Goal: Task Accomplishment & Management: Use online tool/utility

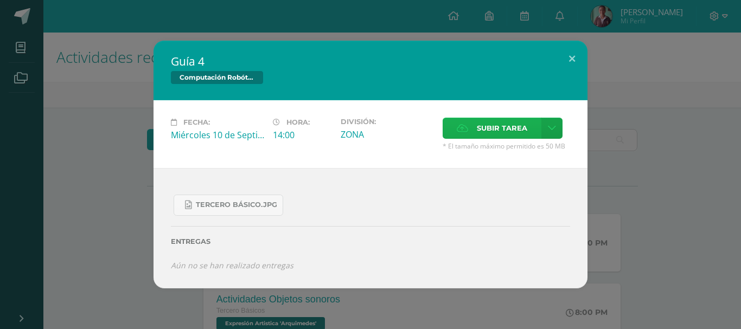
click at [508, 127] on span "Subir tarea" at bounding box center [502, 128] width 50 height 20
click at [0, 0] on input "Subir tarea" at bounding box center [0, 0] width 0 height 0
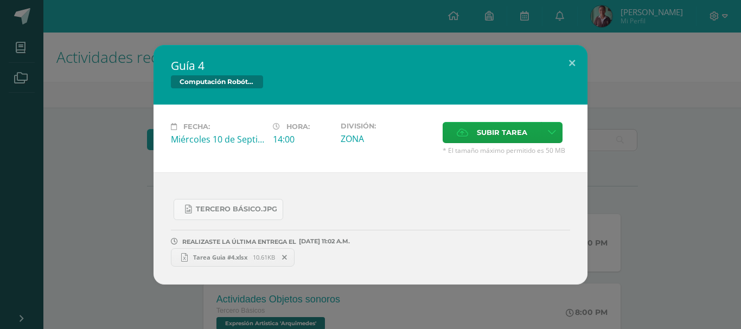
click at [114, 86] on div "Guía 4 Computación Robótica Fecha: Miércoles 10 de Septiembre Hora: 14:00 Divis…" at bounding box center [370, 165] width 732 height 240
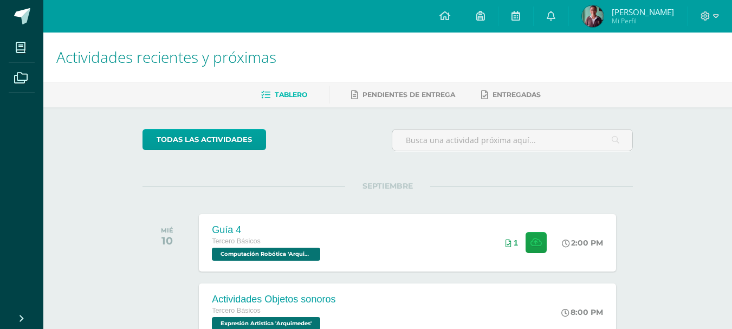
click at [635, 15] on span "[PERSON_NAME]" at bounding box center [643, 12] width 62 height 11
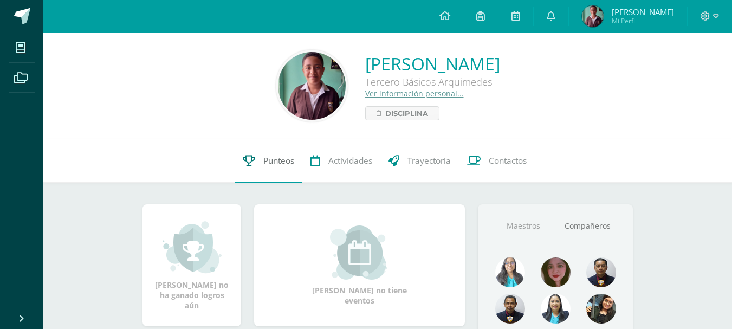
click at [284, 154] on link "Punteos" at bounding box center [269, 160] width 68 height 43
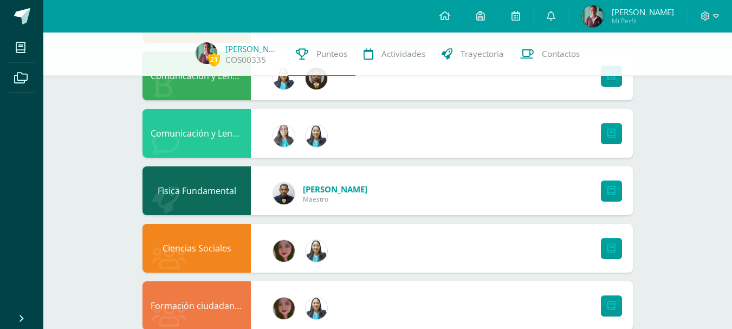
scroll to position [297, 0]
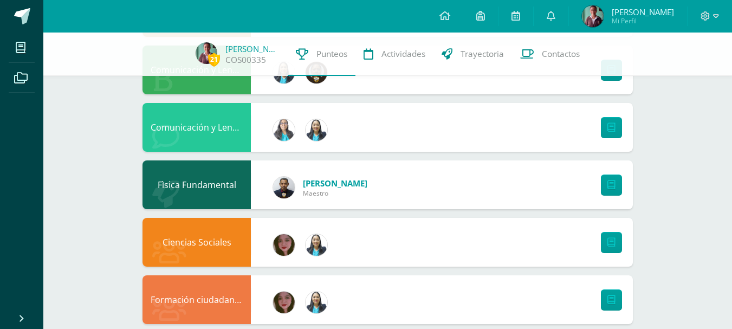
click at [604, 117] on div at bounding box center [609, 127] width 48 height 49
click at [606, 134] on link at bounding box center [611, 127] width 21 height 21
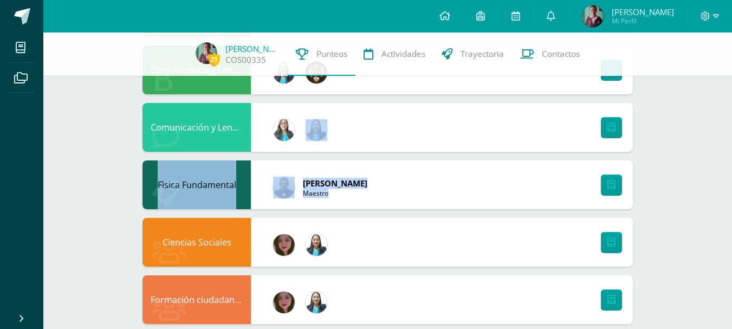
drag, startPoint x: 487, startPoint y: 122, endPoint x: 537, endPoint y: 160, distance: 63.0
click at [537, 160] on div "Lectura/Caligrafía Matemática Cultura e Identidad Maya Comunicación y Lenguaje …" at bounding box center [388, 271] width 491 height 796
click at [484, 141] on div "Comunicación y Lenguaje Idioma Extranjero" at bounding box center [388, 127] width 491 height 49
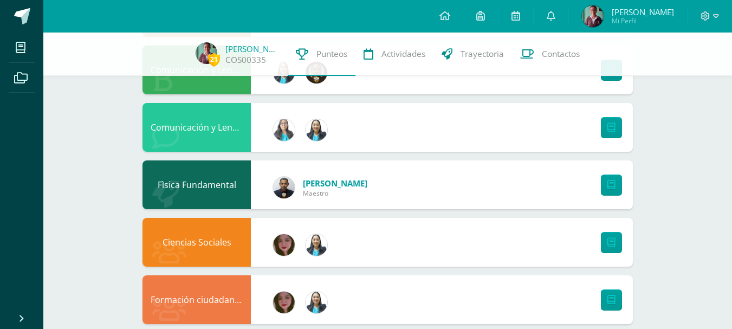
click at [420, 131] on div "Comunicación y Lenguaje Idioma Extranjero" at bounding box center [388, 127] width 491 height 49
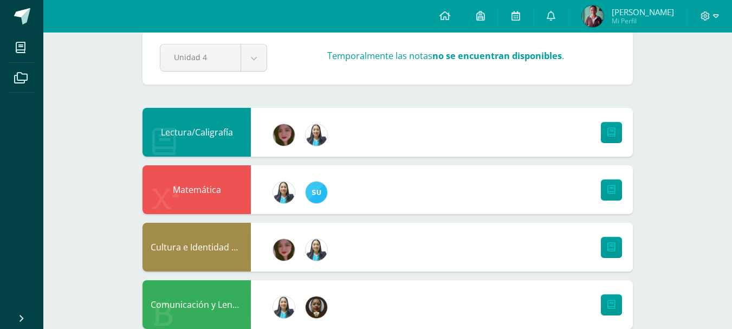
scroll to position [0, 0]
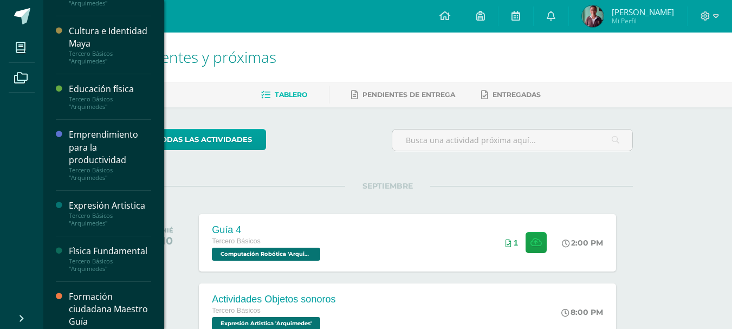
scroll to position [362, 0]
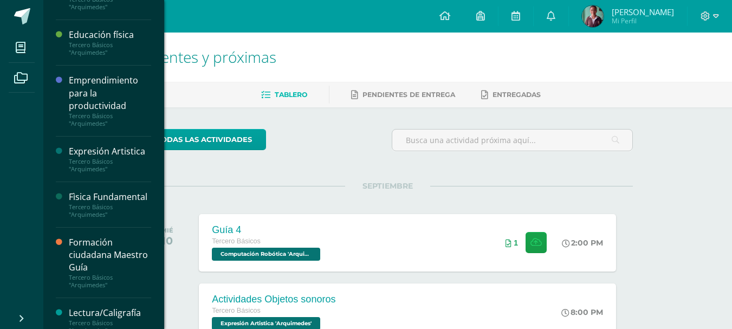
click at [111, 80] on div "Emprendimiento para la productividad" at bounding box center [110, 92] width 82 height 37
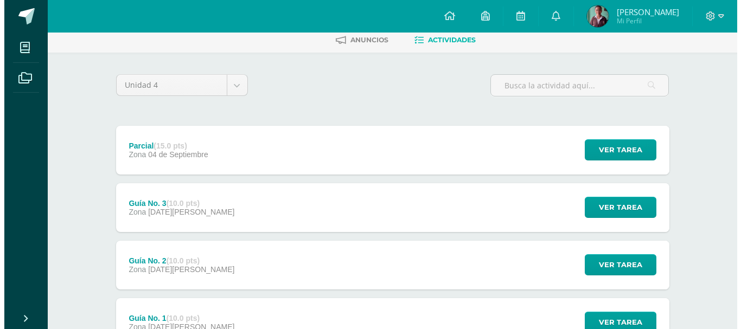
scroll to position [145, 0]
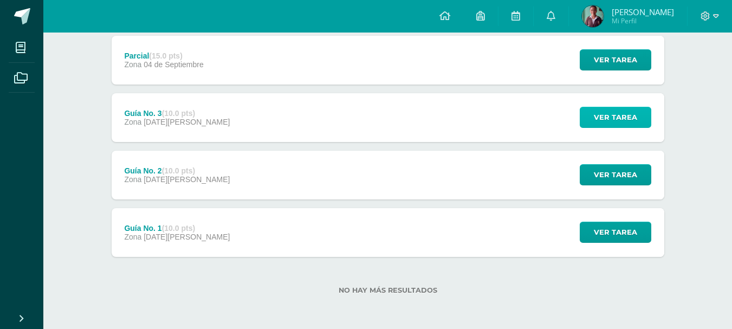
click at [599, 109] on span "Ver tarea" at bounding box center [615, 117] width 43 height 20
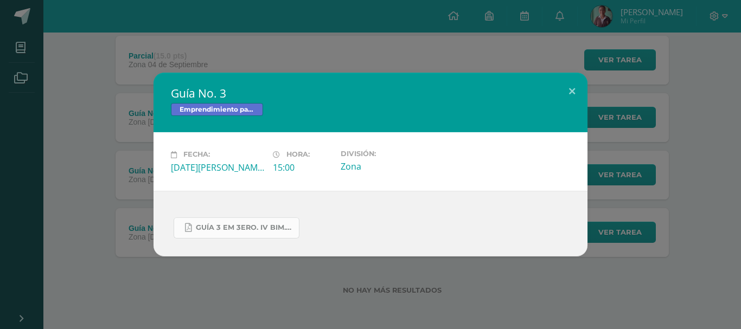
click at [258, 234] on link "GUÍA 3 EM 3ERO. IV BIM.docx.pdf" at bounding box center [236, 227] width 126 height 21
